Goal: Obtain resource: Download file/media

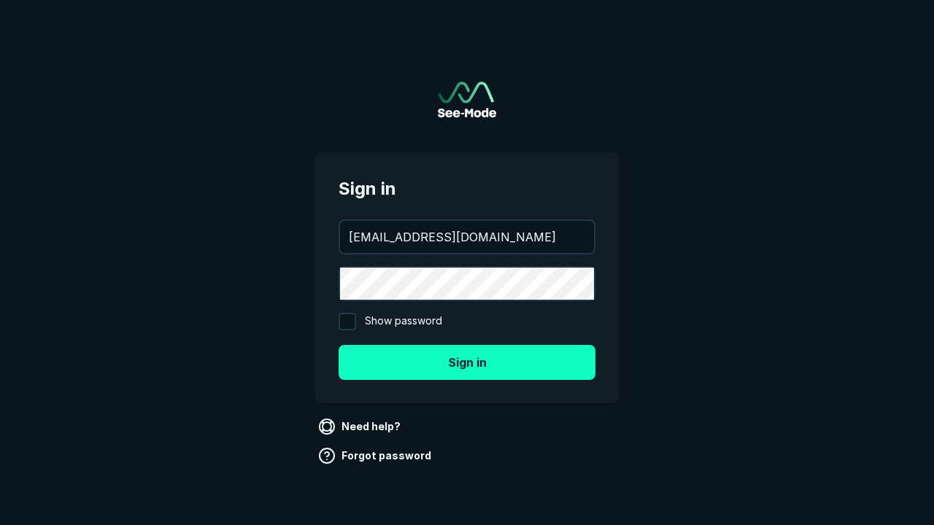
click at [467, 362] on button "Sign in" at bounding box center [467, 362] width 257 height 35
